Goal: Task Accomplishment & Management: Manage account settings

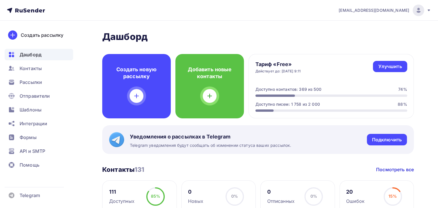
click at [428, 9] on icon at bounding box center [428, 10] width 5 height 5
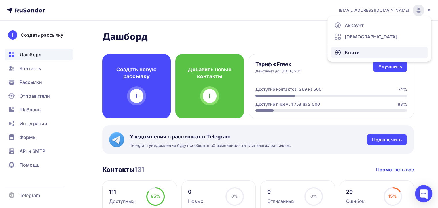
click at [353, 50] on span "Выйти" at bounding box center [352, 52] width 15 height 7
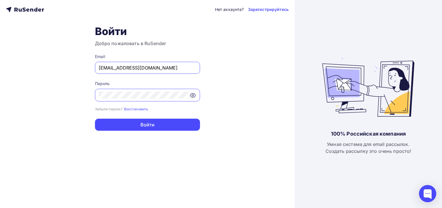
click at [181, 69] on input "mihailovacristin@yandex.ru" at bounding box center [148, 67] width 98 height 7
type input "e.romanov138@gmail.com"
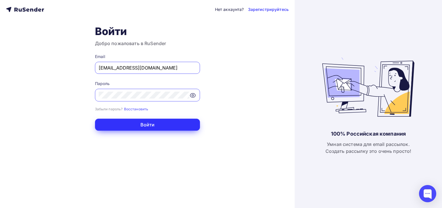
click at [151, 123] on button "Войти" at bounding box center [147, 125] width 105 height 12
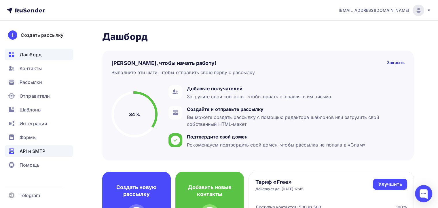
click at [28, 150] on span "API и SMTP" at bounding box center [33, 151] width 26 height 7
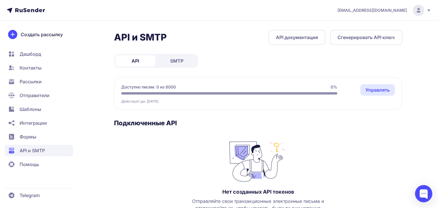
click at [183, 60] on span "SMTP" at bounding box center [176, 61] width 13 height 7
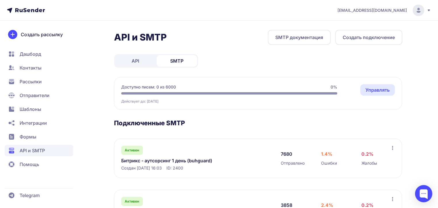
click at [379, 89] on link "Управлять" at bounding box center [377, 90] width 35 height 12
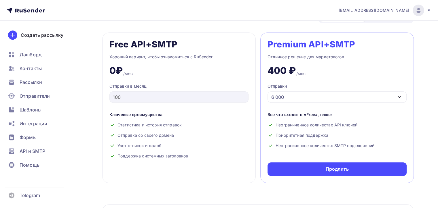
scroll to position [266, 0]
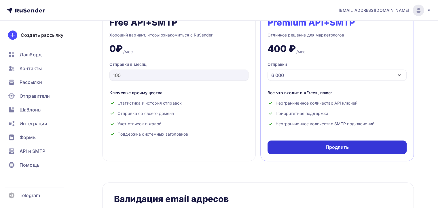
click at [328, 146] on div "Продлить" at bounding box center [336, 147] width 23 height 7
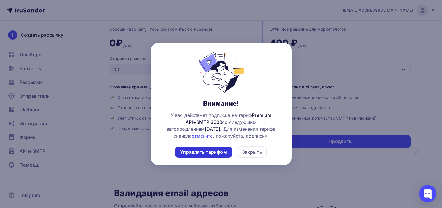
click at [211, 152] on div "Управлять тарифом" at bounding box center [203, 152] width 47 height 7
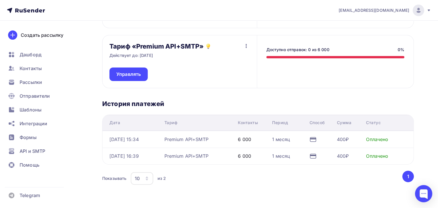
scroll to position [115, 0]
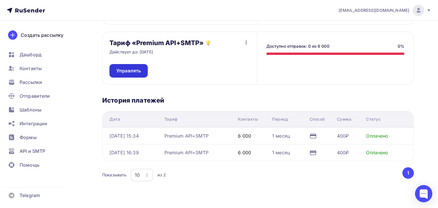
click at [137, 73] on span "Управлять" at bounding box center [128, 71] width 24 height 7
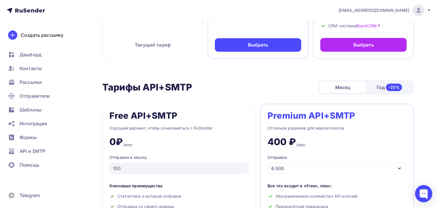
scroll to position [295, 0]
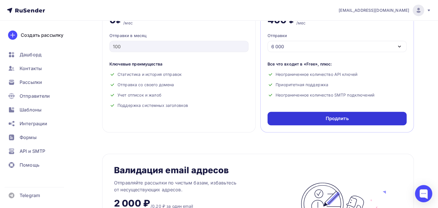
click at [358, 117] on div "Продлить" at bounding box center [336, 119] width 139 height 14
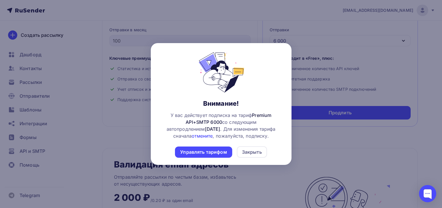
click at [195, 137] on link "отмените" at bounding box center [202, 136] width 21 height 6
click at [250, 151] on div "Закрыть" at bounding box center [252, 152] width 20 height 7
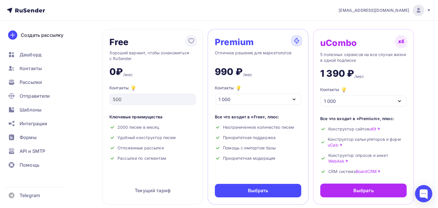
scroll to position [0, 0]
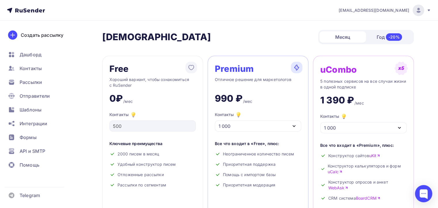
click at [422, 12] on div at bounding box center [418, 11] width 12 height 12
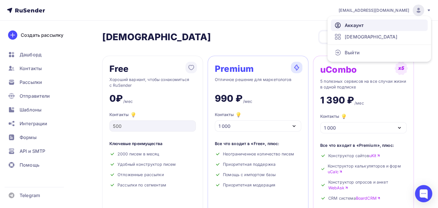
click at [363, 24] on link "Аккаунт" at bounding box center [379, 26] width 97 height 12
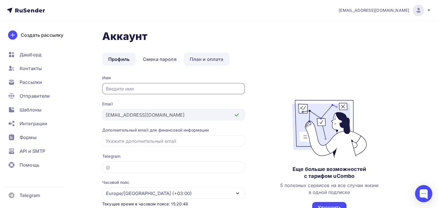
click at [208, 58] on link "План и оплата" at bounding box center [207, 59] width 46 height 13
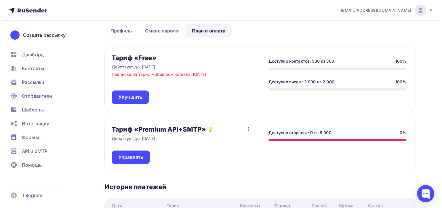
scroll to position [86, 0]
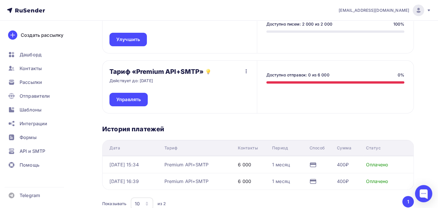
click at [246, 71] on icon "button" at bounding box center [246, 71] width 1 height 4
click at [240, 86] on div "Отписаться" at bounding box center [234, 86] width 27 height 7
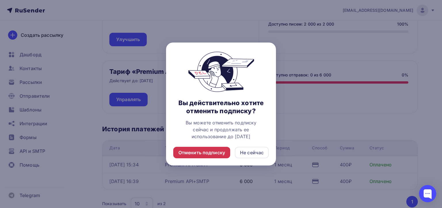
click at [214, 154] on div "Отменить подписку" at bounding box center [201, 152] width 47 height 7
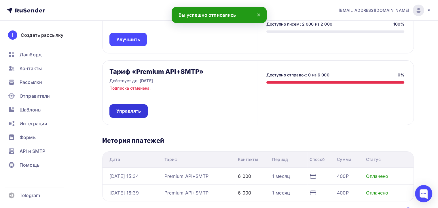
click at [135, 112] on span "Управлять" at bounding box center [128, 111] width 24 height 7
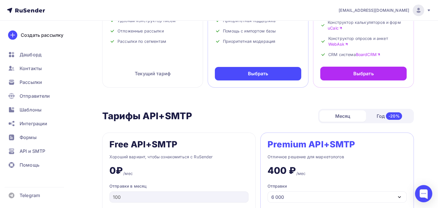
scroll to position [288, 0]
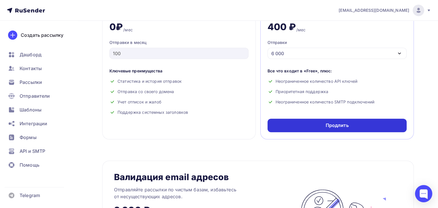
click at [330, 124] on div "Продлить" at bounding box center [336, 125] width 23 height 7
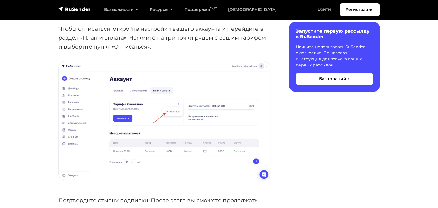
scroll to position [201, 0]
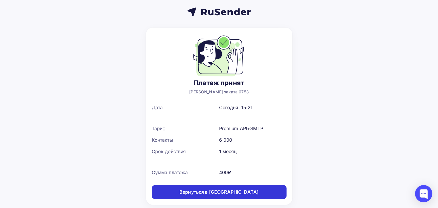
click at [216, 193] on div "Вернуться в дашборд" at bounding box center [218, 192] width 79 height 7
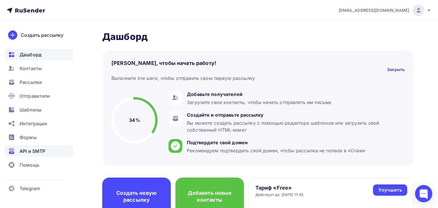
click at [40, 150] on span "API и SMTP" at bounding box center [33, 151] width 26 height 7
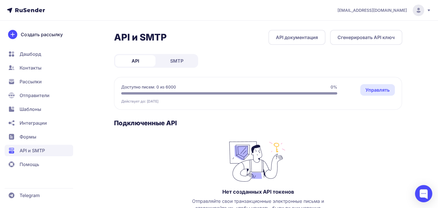
click at [185, 60] on link "SMTP" at bounding box center [177, 61] width 40 height 12
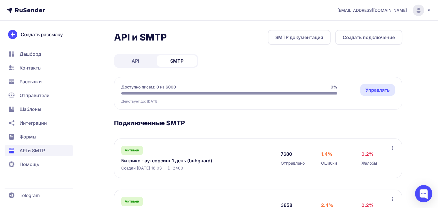
click at [387, 90] on link "Управлять" at bounding box center [377, 90] width 35 height 12
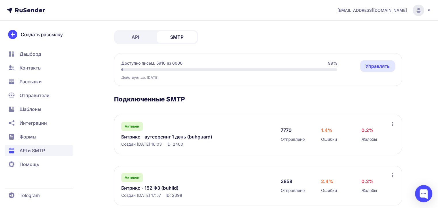
scroll to position [35, 0]
